Goal: Task Accomplishment & Management: Use online tool/utility

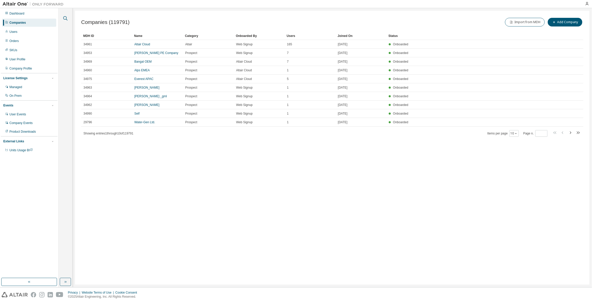
click at [67, 18] on icon "button" at bounding box center [65, 18] width 6 height 6
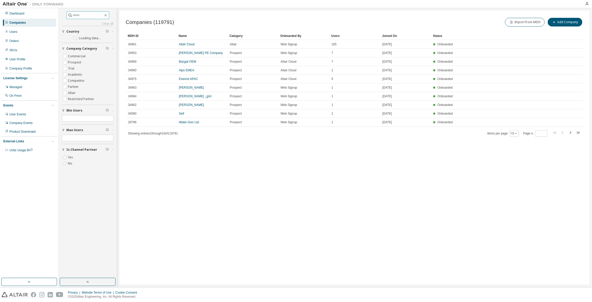
click at [77, 14] on input "text" at bounding box center [88, 15] width 31 height 5
type input "****"
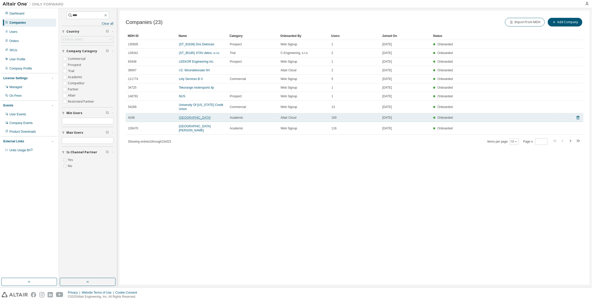
click at [182, 119] on link "Korea University" at bounding box center [195, 118] width 32 height 4
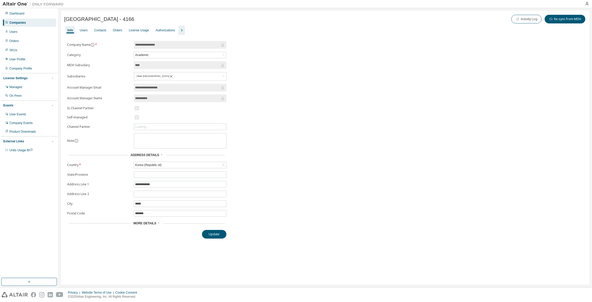
click at [180, 28] on icon "button" at bounding box center [182, 30] width 6 height 6
click at [210, 29] on div "Groups" at bounding box center [214, 30] width 10 height 4
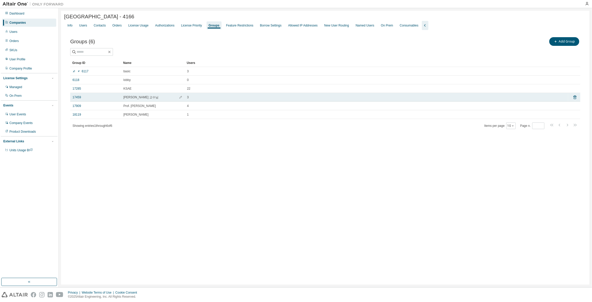
click at [129, 96] on span "최병호 교수님" at bounding box center [140, 97] width 35 height 4
click at [75, 97] on link "17459" at bounding box center [77, 97] width 8 height 4
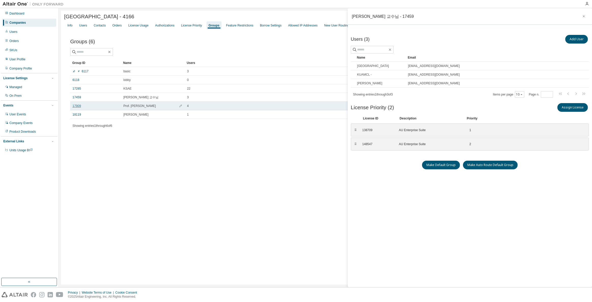
click at [75, 107] on link "17909" at bounding box center [77, 106] width 8 height 4
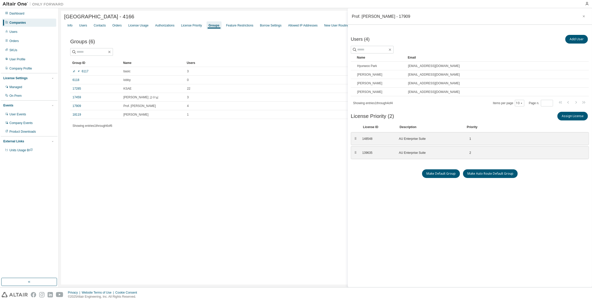
click at [383, 178] on div "Users (4) Add User Clear Load Save Save As Field Operator Value Select filter S…" at bounding box center [470, 155] width 238 height 242
click at [39, 20] on div "Companies" at bounding box center [29, 23] width 54 height 8
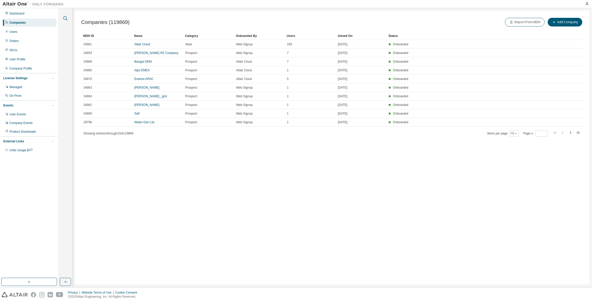
click at [64, 16] on icon "button" at bounding box center [65, 18] width 6 height 6
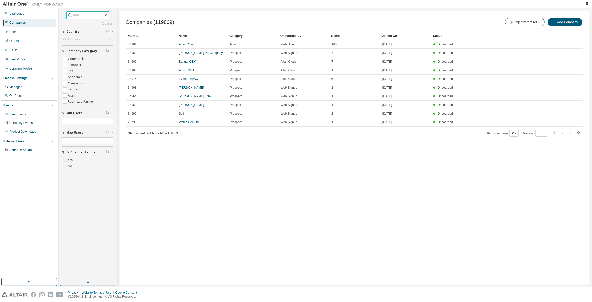
click at [103, 15] on input "text" at bounding box center [88, 15] width 31 height 5
type input "****"
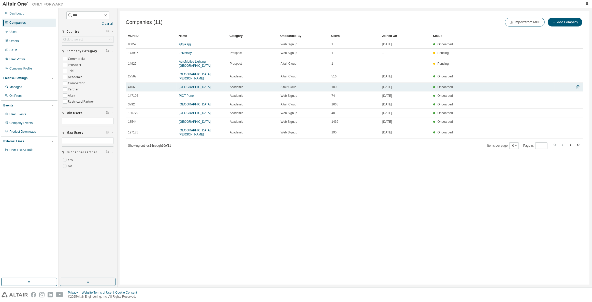
click at [194, 85] on td "Korea University" at bounding box center [202, 87] width 51 height 9
click at [194, 85] on link "Korea University" at bounding box center [195, 87] width 32 height 4
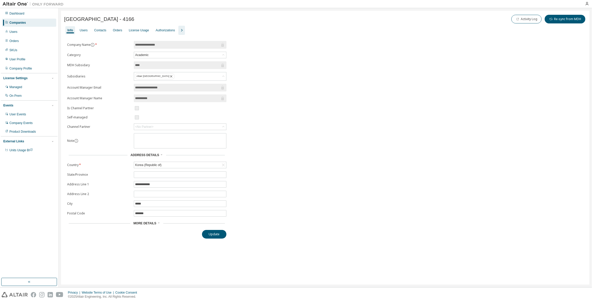
click at [180, 29] on icon "button" at bounding box center [182, 30] width 6 height 6
click at [218, 29] on div "Groups" at bounding box center [214, 30] width 14 height 8
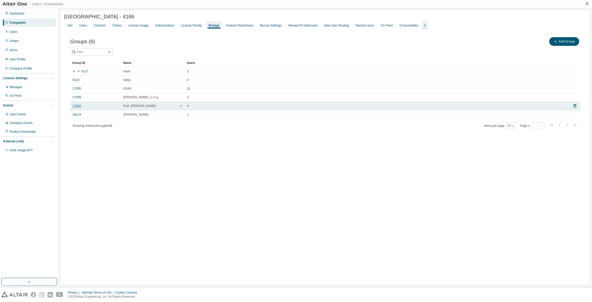
click at [75, 105] on link "17909" at bounding box center [77, 106] width 8 height 4
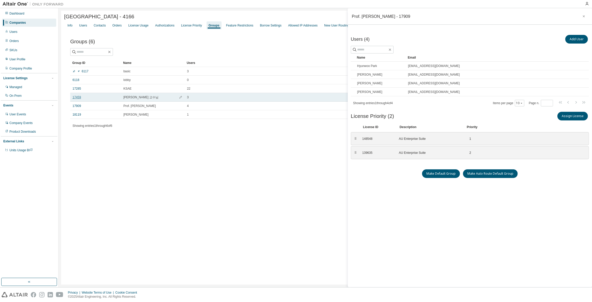
click at [78, 97] on link "17459" at bounding box center [77, 97] width 8 height 4
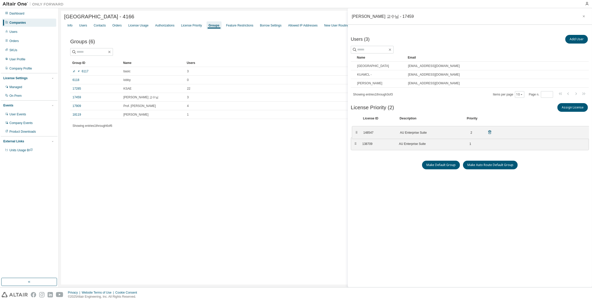
drag, startPoint x: 356, startPoint y: 141, endPoint x: 357, endPoint y: 130, distance: 11.8
click at [357, 131] on div "⠿" at bounding box center [356, 133] width 3 height 4
click at [377, 174] on div "Users (3) Add User Clear Load Save Save As Field Operator Value Select filter S…" at bounding box center [470, 155] width 238 height 242
click at [379, 182] on div "Users (3) Add User Clear Load Save Save As Field Operator Value Select filter S…" at bounding box center [470, 155] width 238 height 242
click at [47, 20] on div "Companies" at bounding box center [29, 23] width 54 height 8
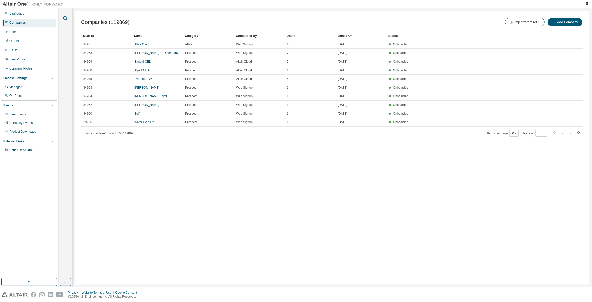
click at [68, 19] on icon "button" at bounding box center [65, 18] width 6 height 6
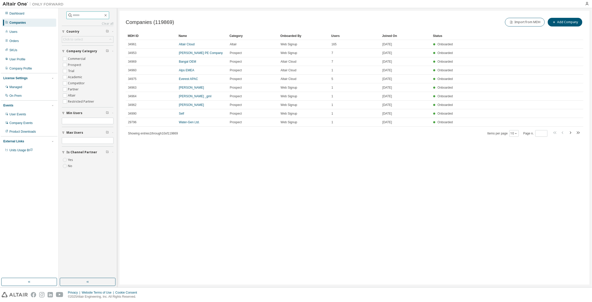
click at [89, 15] on input "text" at bounding box center [88, 15] width 31 height 5
type input "*****"
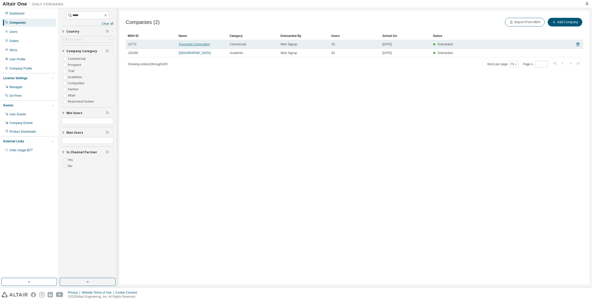
click at [203, 43] on link "Kyungshin Corporation" at bounding box center [194, 45] width 31 height 4
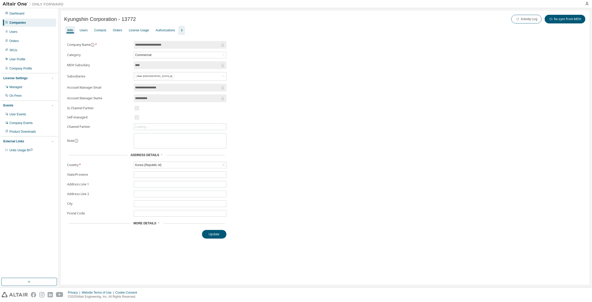
click at [179, 31] on icon "button" at bounding box center [182, 30] width 6 height 6
click at [211, 30] on div "Groups" at bounding box center [214, 30] width 10 height 4
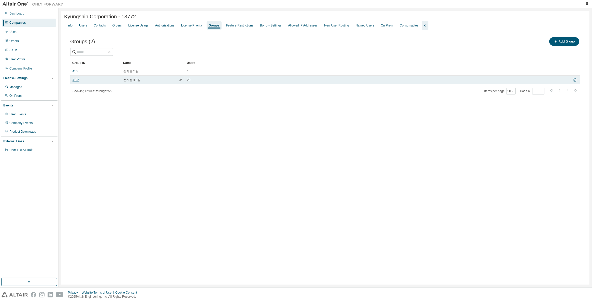
click at [75, 81] on link "4136" at bounding box center [76, 80] width 7 height 4
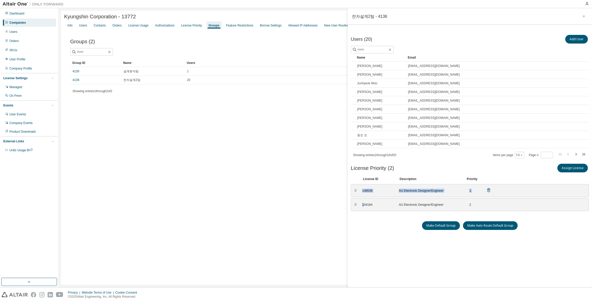
drag, startPoint x: 364, startPoint y: 204, endPoint x: 360, endPoint y: 185, distance: 19.5
click at [360, 185] on div "⠿ 148539 AU Electronic Designer/Engineer 1 ⠿ 144184 AU Electronic Designer/Engi…" at bounding box center [470, 197] width 238 height 27
drag, startPoint x: 356, startPoint y: 203, endPoint x: 357, endPoint y: 198, distance: 4.8
click at [355, 189] on div "⠿" at bounding box center [354, 191] width 3 height 4
click at [362, 239] on div "Users (20) Add User Clear Load Save Save As Field Operator Value Select filter …" at bounding box center [470, 155] width 238 height 242
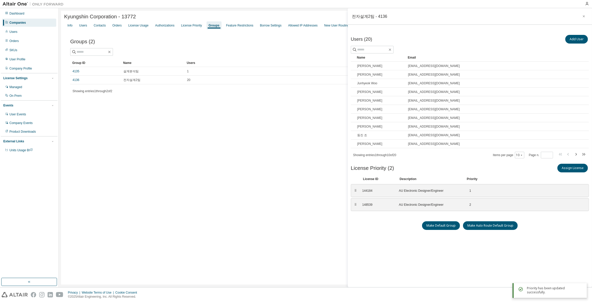
click at [136, 119] on div "Kyungshin Corporation - 13772 Clear Load Save Save As Field Operator Value Sele…" at bounding box center [325, 148] width 529 height 274
click at [75, 69] on link "4135" at bounding box center [76, 71] width 7 height 4
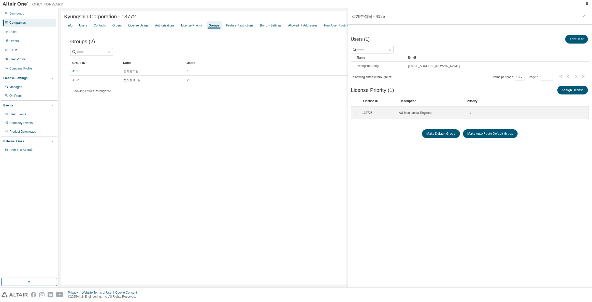
click at [30, 22] on div "Companies" at bounding box center [29, 23] width 54 height 8
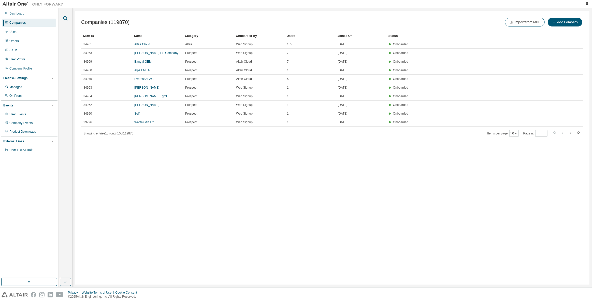
click at [66, 19] on icon "button" at bounding box center [65, 18] width 6 height 6
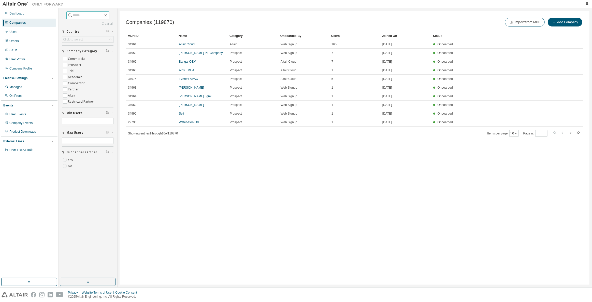
click at [84, 16] on input "text" at bounding box center [88, 15] width 31 height 5
type input "*"
type input "****"
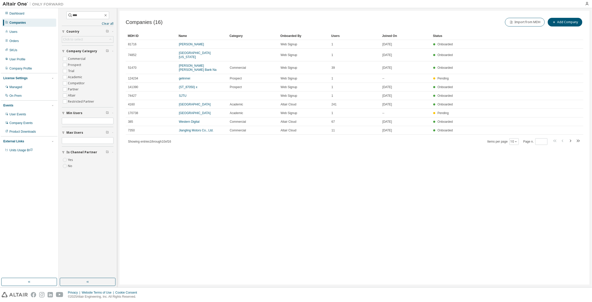
click at [204, 211] on div "Companies (16) Import from MDH Add Company Clear Load Save Save As Field Operat…" at bounding box center [355, 148] width 470 height 274
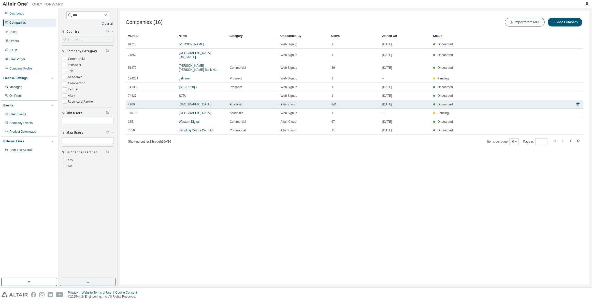
click at [189, 103] on link "Inha University" at bounding box center [195, 105] width 32 height 4
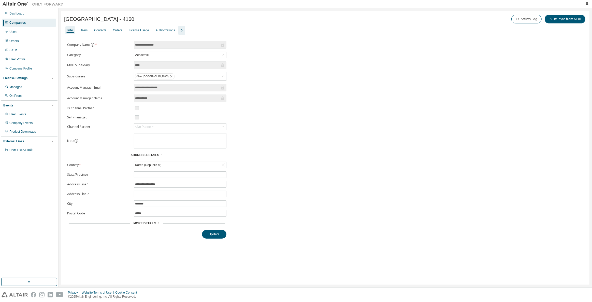
click at [181, 30] on icon "button" at bounding box center [182, 30] width 6 height 6
click at [211, 29] on div "Groups" at bounding box center [214, 30] width 10 height 4
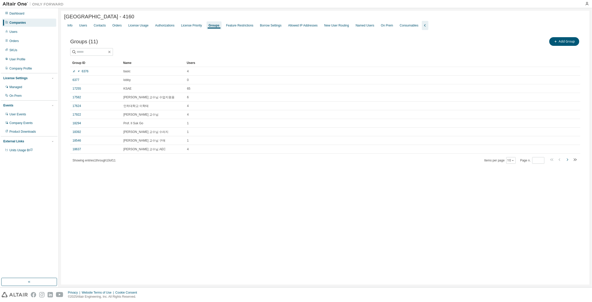
click at [568, 160] on icon "button" at bounding box center [568, 160] width 6 height 6
type input "*"
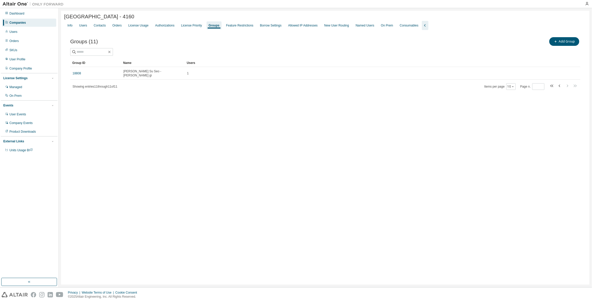
click at [277, 193] on div "Inha University - 4160 Clear Load Save Save As Field Operator Value Select filt…" at bounding box center [325, 148] width 529 height 274
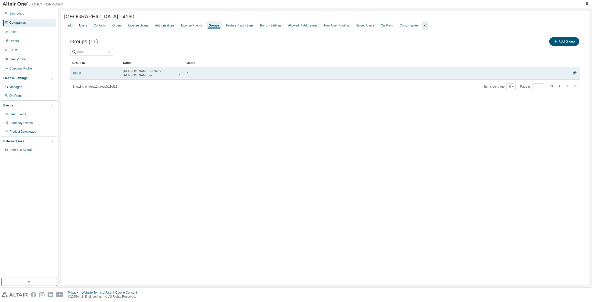
click at [79, 72] on link "18808" at bounding box center [77, 73] width 8 height 4
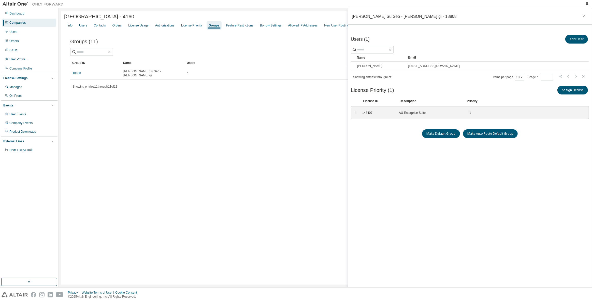
click at [250, 192] on div "Inha University - 4160 Clear Load Save Save As Field Operator Value Select filt…" at bounding box center [325, 148] width 529 height 274
click at [35, 22] on div "Companies" at bounding box center [29, 23] width 54 height 8
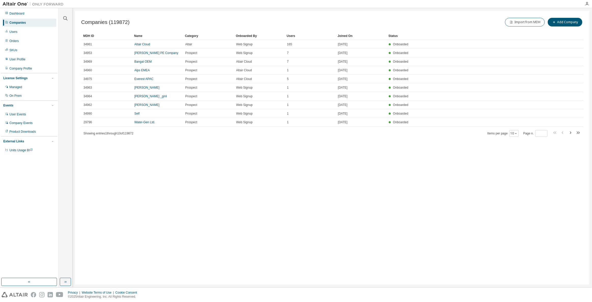
click at [21, 24] on div "Companies" at bounding box center [17, 23] width 17 height 4
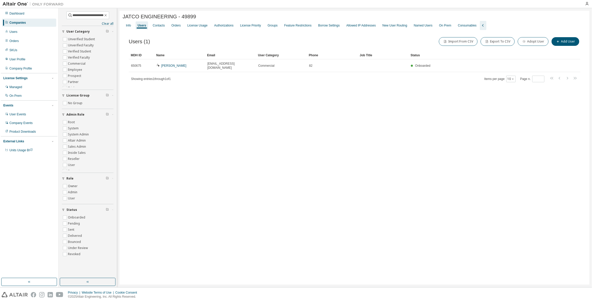
click at [236, 119] on div "JATCO ENGINEERING - 49899 Clear Load Save Save As Field Operator Value Select f…" at bounding box center [355, 148] width 470 height 274
click at [98, 15] on input "**********" at bounding box center [88, 15] width 31 height 5
click at [108, 17] on icon "button" at bounding box center [106, 15] width 4 height 4
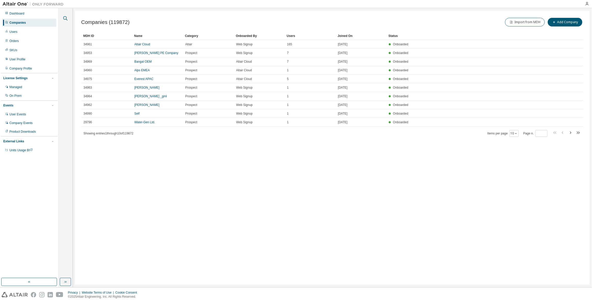
click at [64, 18] on icon "button" at bounding box center [65, 18] width 6 height 6
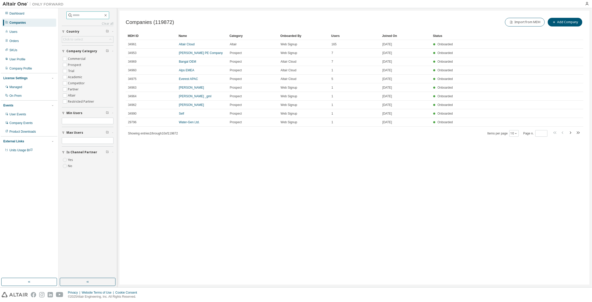
click at [84, 17] on input "text" at bounding box center [88, 15] width 31 height 5
type input "******"
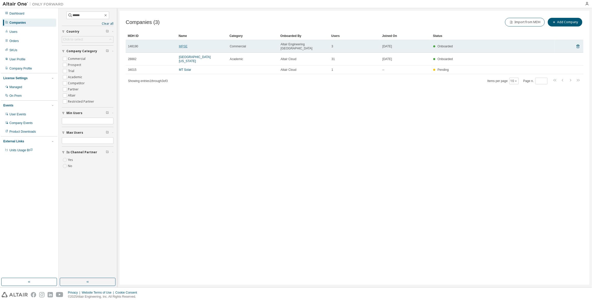
click at [185, 45] on link "MPSE" at bounding box center [183, 47] width 9 height 4
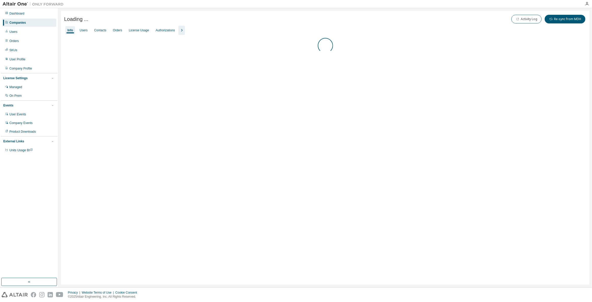
click at [180, 30] on icon "button" at bounding box center [182, 30] width 6 height 6
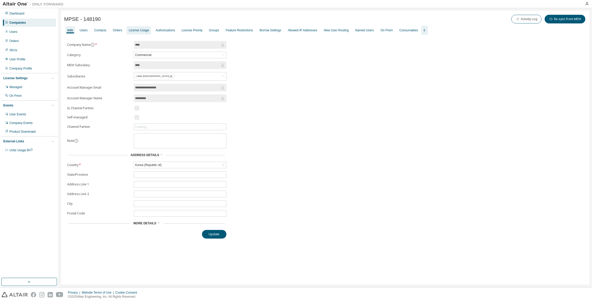
click at [143, 29] on div "License Usage" at bounding box center [139, 30] width 20 height 4
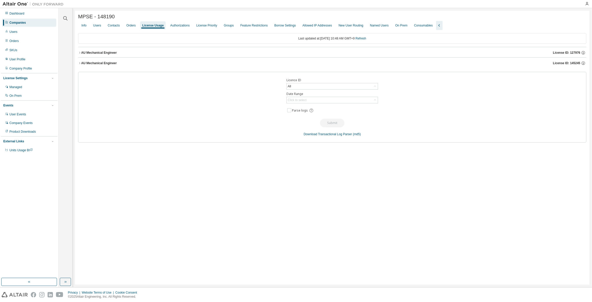
click at [450, 56] on button "AU Mechanical Engineer License ID: 127976" at bounding box center [332, 52] width 509 height 11
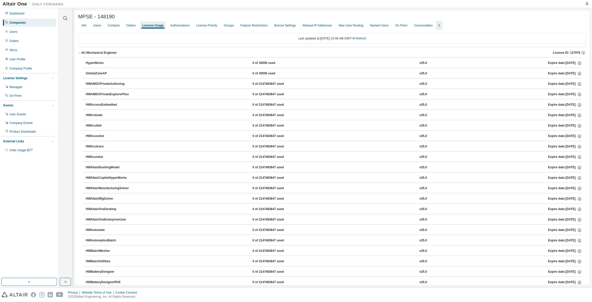
click at [452, 54] on div "AU Mechanical Engineer License ID: 127976" at bounding box center [333, 52] width 505 height 5
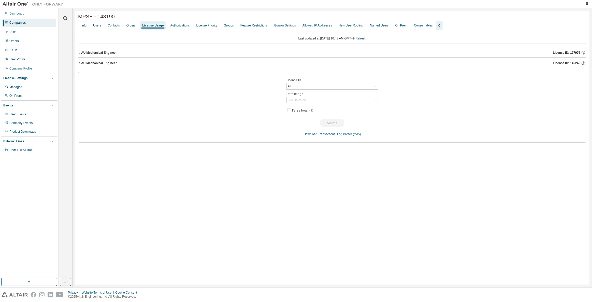
click at [461, 62] on div "AU Mechanical Engineer License ID: 145245" at bounding box center [333, 63] width 505 height 5
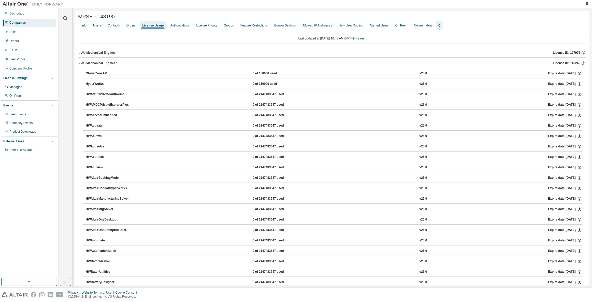
click at [461, 62] on div "AU Mechanical Engineer License ID: 145245" at bounding box center [333, 63] width 505 height 5
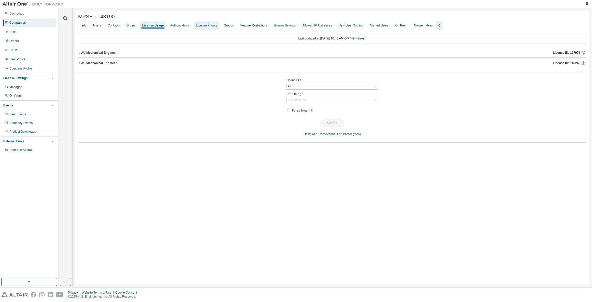
click at [210, 27] on div "License Priority" at bounding box center [206, 25] width 21 height 4
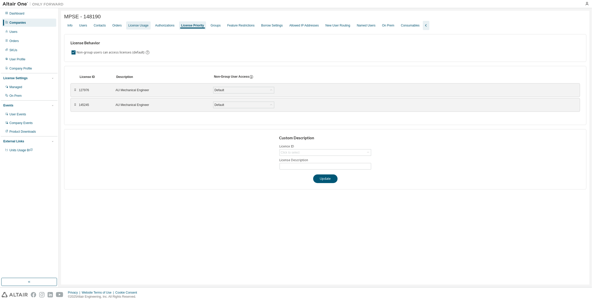
click at [136, 24] on div "License Usage" at bounding box center [138, 25] width 24 height 8
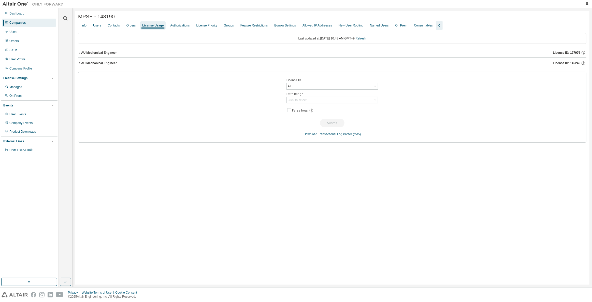
click at [307, 52] on div "AU Mechanical Engineer License ID: 127976" at bounding box center [333, 52] width 505 height 5
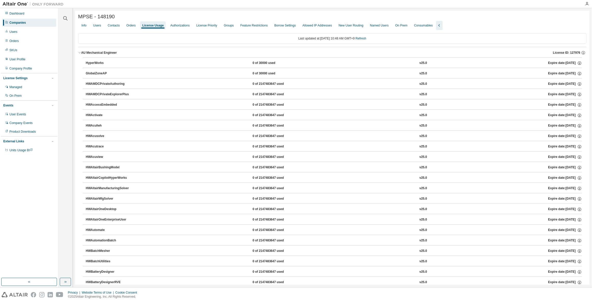
click at [307, 52] on div "AU Mechanical Engineer License ID: 127976" at bounding box center [333, 52] width 505 height 5
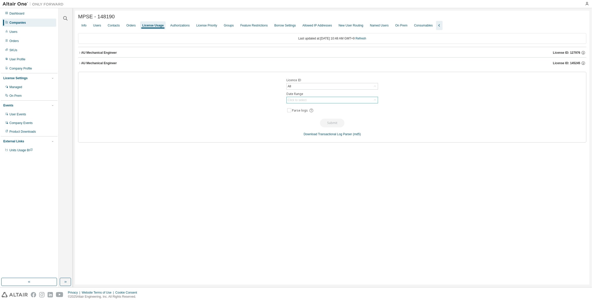
click at [313, 99] on div "Click to select" at bounding box center [332, 100] width 91 height 6
click at [317, 89] on div "All" at bounding box center [332, 86] width 91 height 6
click at [324, 108] on li "127976 - AU Mechanical Engineer" at bounding box center [332, 107] width 90 height 7
click at [323, 102] on div "Click to select" at bounding box center [332, 100] width 91 height 6
click at [310, 129] on li "Custom Date Range" at bounding box center [332, 127] width 90 height 7
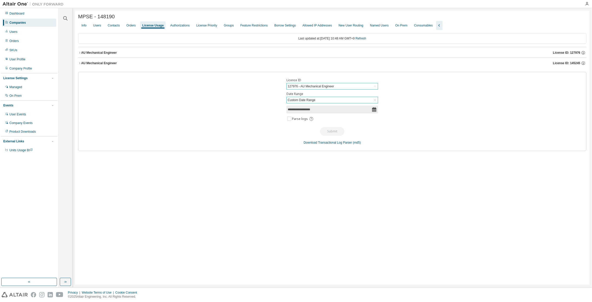
click at [372, 109] on icon at bounding box center [374, 109] width 5 height 5
click at [372, 112] on icon at bounding box center [374, 109] width 5 height 5
click at [376, 110] on icon at bounding box center [374, 109] width 4 height 5
click at [376, 110] on icon at bounding box center [374, 109] width 5 height 5
click at [337, 110] on input "**********" at bounding box center [330, 109] width 84 height 5
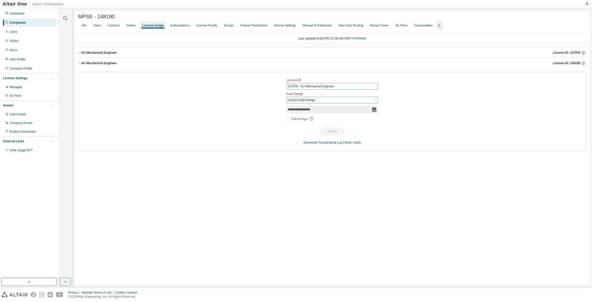
select select "*"
click at [318, 111] on input "**********" at bounding box center [330, 109] width 84 height 5
click at [318, 112] on span "**********" at bounding box center [333, 110] width 92 height 8
click at [318, 110] on input "**********" at bounding box center [330, 109] width 84 height 5
click at [293, 136] on icon "button" at bounding box center [292, 135] width 3 height 2
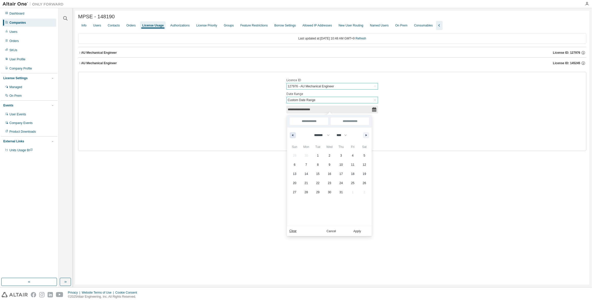
click at [293, 136] on icon "button" at bounding box center [292, 135] width 3 height 2
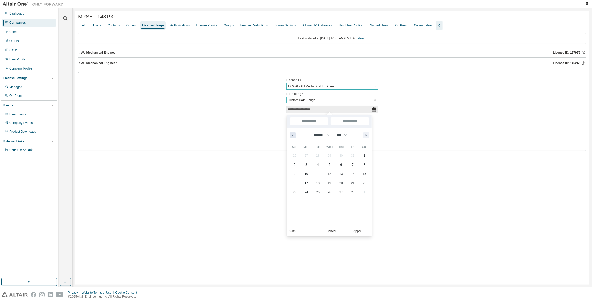
click at [293, 136] on icon "button" at bounding box center [292, 135] width 3 height 2
select select "**"
select select "****"
click at [362, 164] on span "14" at bounding box center [365, 164] width 12 height 7
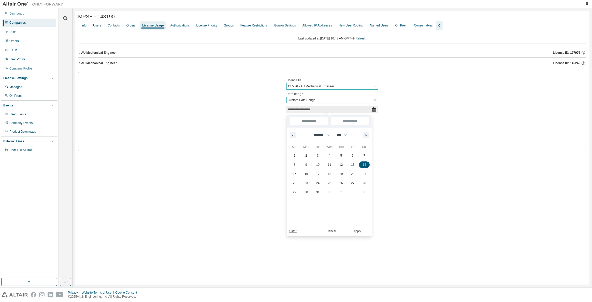
type input "*"
type input "**********"
click at [368, 135] on button "button" at bounding box center [366, 135] width 6 height 6
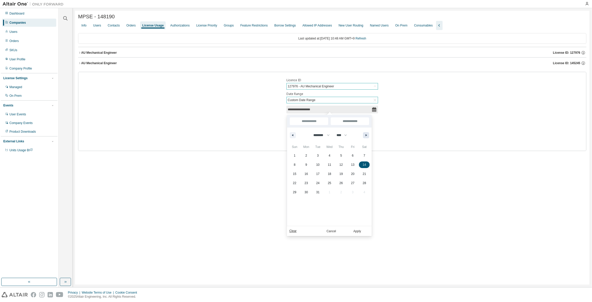
select select "*"
select select "****"
click at [368, 135] on button "button" at bounding box center [366, 135] width 6 height 6
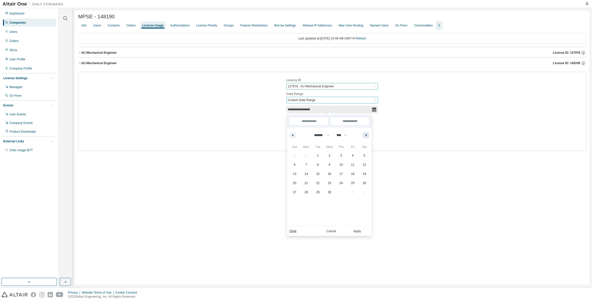
click at [368, 135] on button "button" at bounding box center [366, 135] width 6 height 6
select select "*"
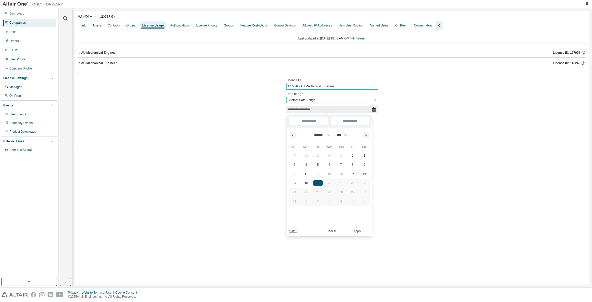
click at [319, 184] on span "19" at bounding box center [317, 182] width 3 height 9
type input "**********"
select select "**"
select select "****"
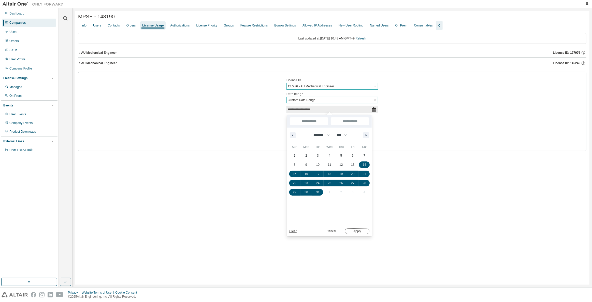
click at [359, 233] on button "Apply" at bounding box center [357, 231] width 24 height 6
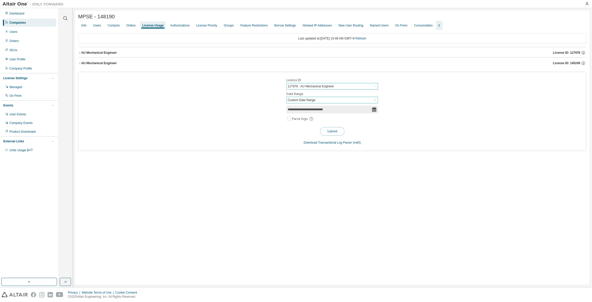
click at [330, 129] on button "Submit" at bounding box center [332, 131] width 24 height 9
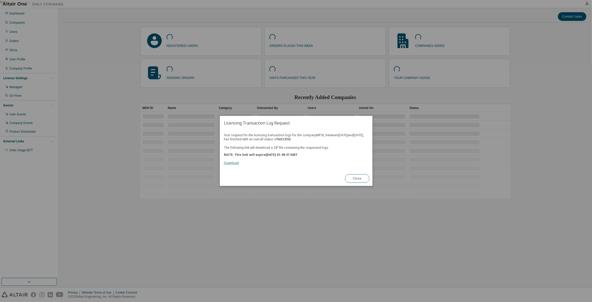
click at [236, 165] on link "Download" at bounding box center [231, 163] width 15 height 4
